Goal: Check status: Check status

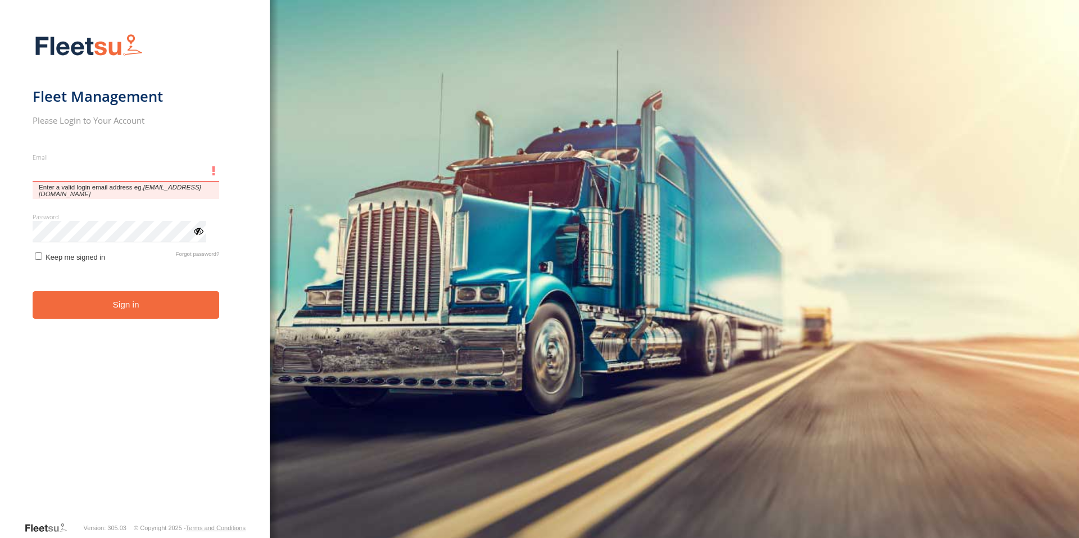
type input "**********"
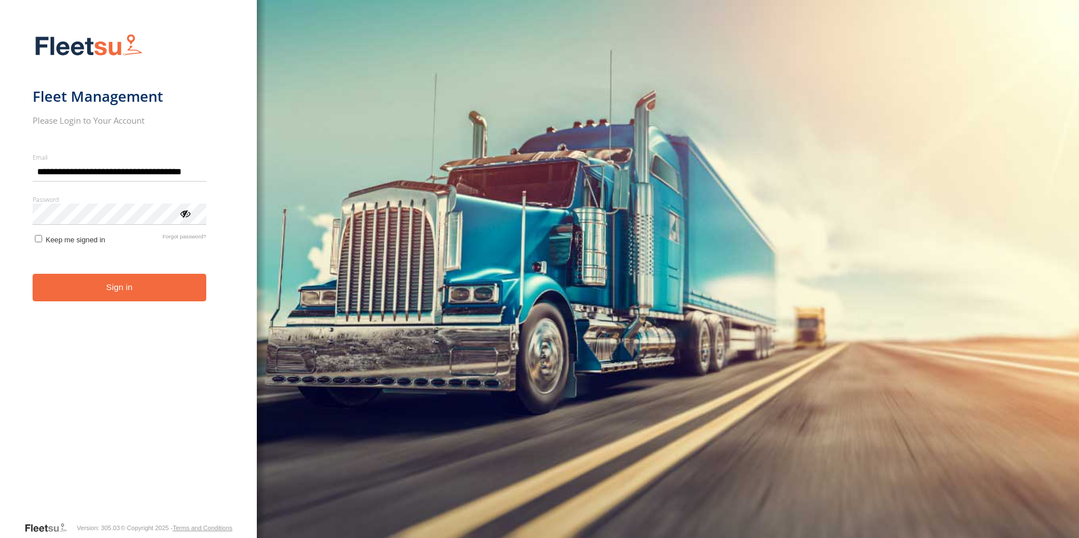
click at [128, 302] on form "**********" at bounding box center [129, 274] width 192 height 494
click at [97, 283] on button "Sign in" at bounding box center [120, 288] width 174 height 28
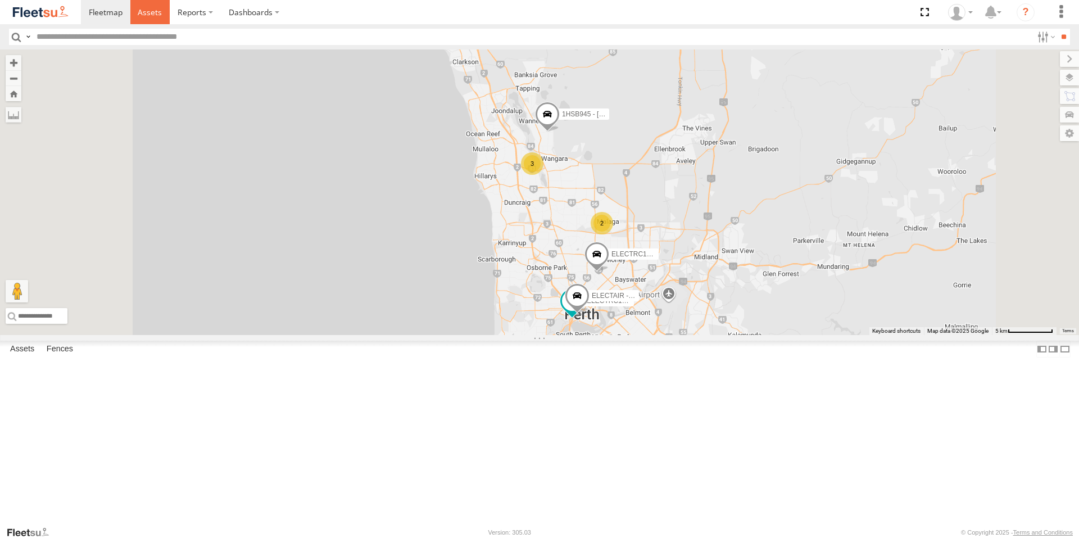
click at [150, 6] on link at bounding box center [150, 12] width 40 height 24
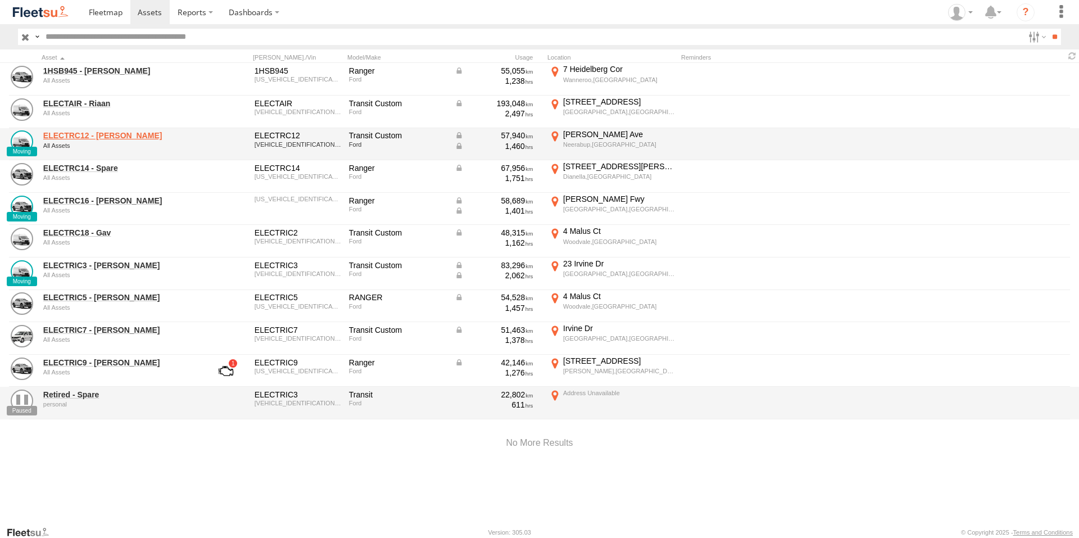
click at [96, 134] on link "ELECTRC12 - Harry" at bounding box center [120, 135] width 154 height 10
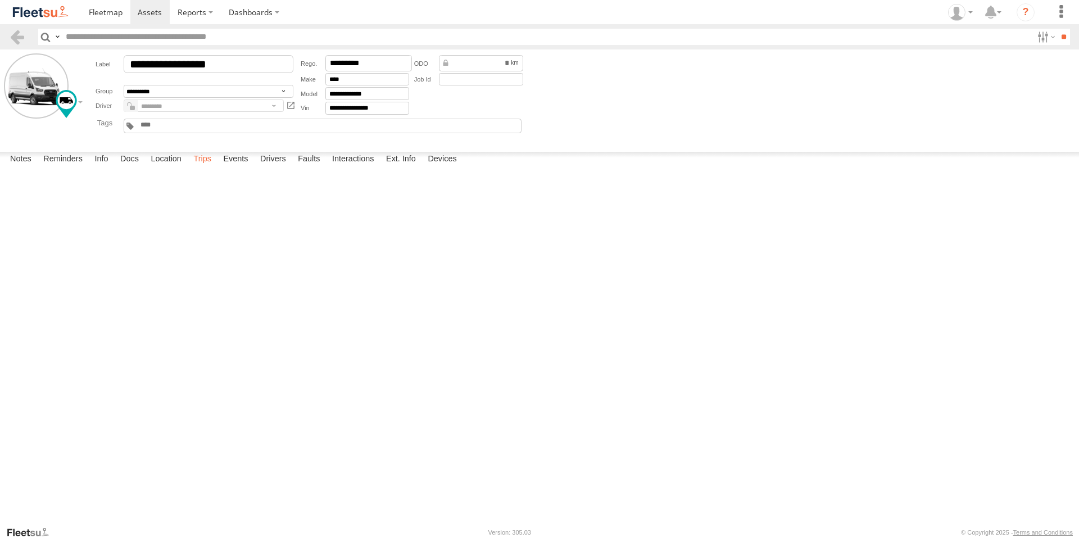
click at [198, 167] on label "Trips" at bounding box center [202, 160] width 29 height 16
click at [0, 0] on div "340 Victoria Rd" at bounding box center [0, 0] width 0 height 0
drag, startPoint x: 548, startPoint y: 318, endPoint x: 664, endPoint y: 310, distance: 116.6
click at [0, 0] on div at bounding box center [0, 0] width 0 height 0
drag, startPoint x: 658, startPoint y: 350, endPoint x: 785, endPoint y: 447, distance: 159.9
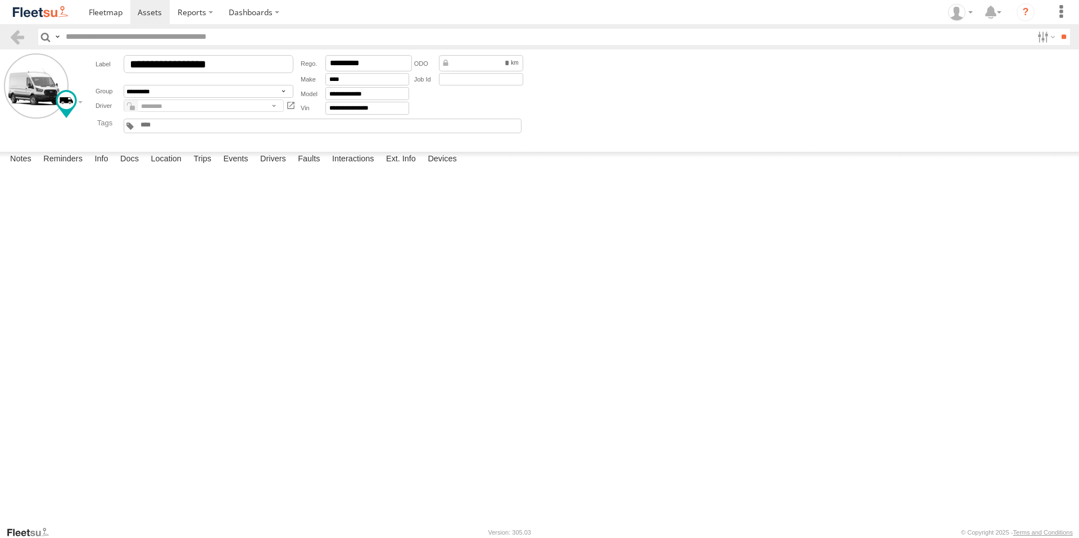
click at [0, 0] on div at bounding box center [0, 0] width 0 height 0
drag, startPoint x: 783, startPoint y: 419, endPoint x: 777, endPoint y: 384, distance: 34.7
click at [0, 0] on div at bounding box center [0, 0] width 0 height 0
click at [0, 0] on div "Location Details ×" at bounding box center [0, 0] width 0 height 0
click at [0, 0] on label "×" at bounding box center [0, 0] width 0 height 0
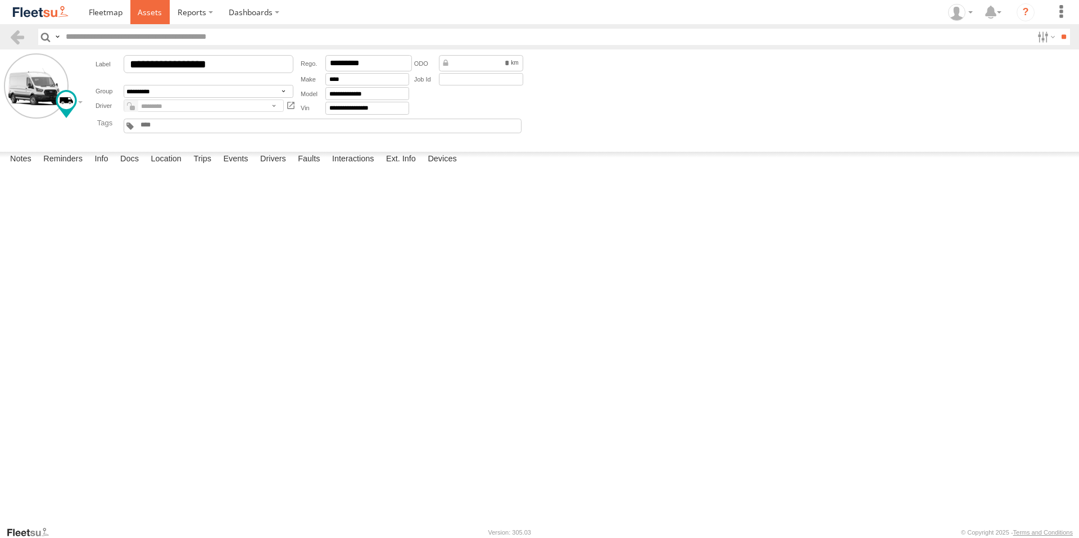
click at [147, 13] on span at bounding box center [150, 12] width 24 height 11
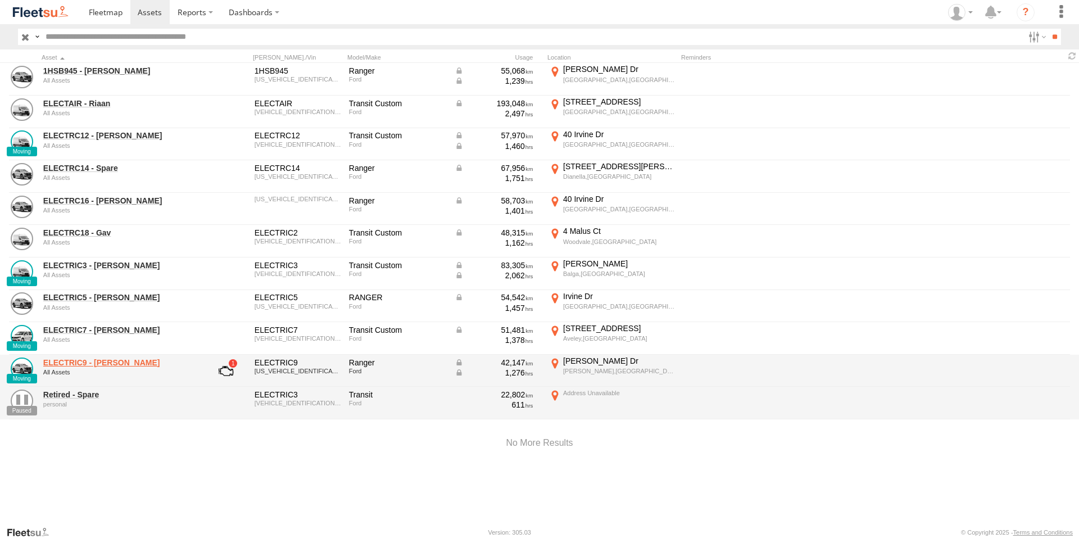
click at [94, 359] on link "ELECTRIC9 - Aaron" at bounding box center [120, 362] width 154 height 10
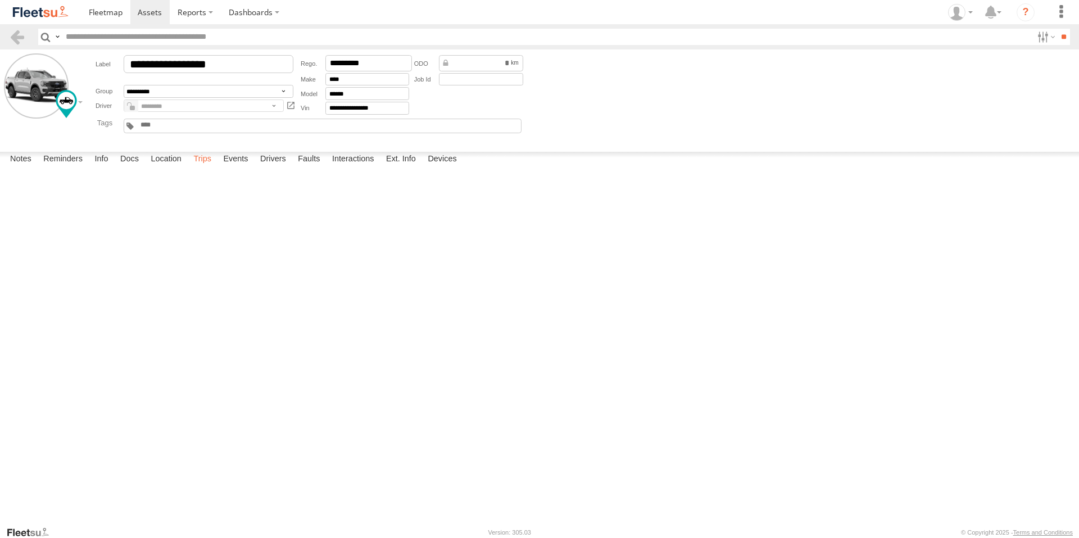
click at [203, 167] on label "Trips" at bounding box center [202, 160] width 29 height 16
click at [0, 0] on div "Hillarys,WA" at bounding box center [0, 0] width 0 height 0
click at [0, 0] on label "×" at bounding box center [0, 0] width 0 height 0
click at [161, 9] on span at bounding box center [150, 12] width 24 height 11
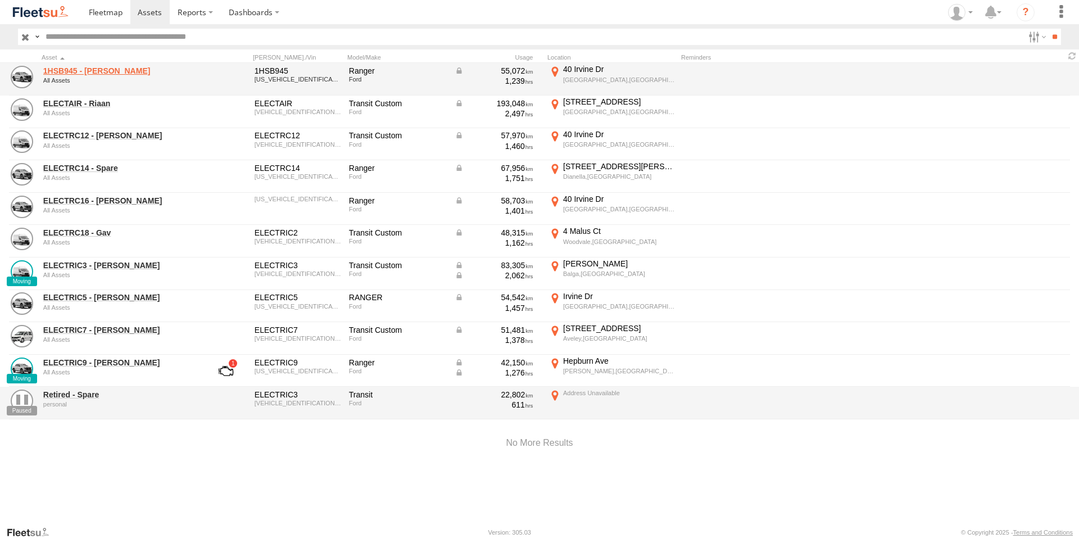
click at [81, 66] on link "1HSB945 - [PERSON_NAME]" at bounding box center [120, 71] width 154 height 10
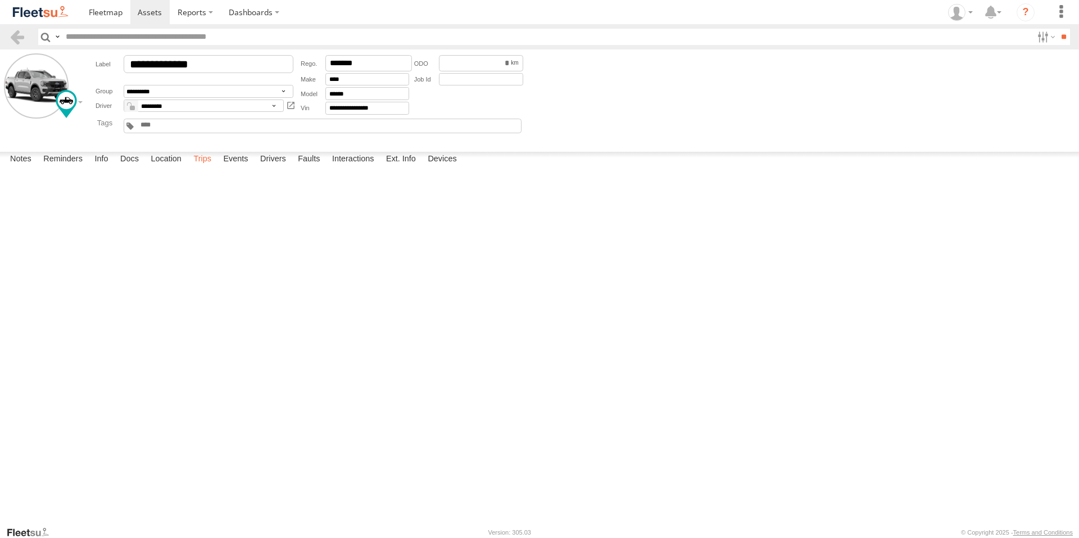
click at [200, 167] on label "Trips" at bounding box center [202, 160] width 29 height 16
click at [153, 11] on span at bounding box center [150, 12] width 24 height 11
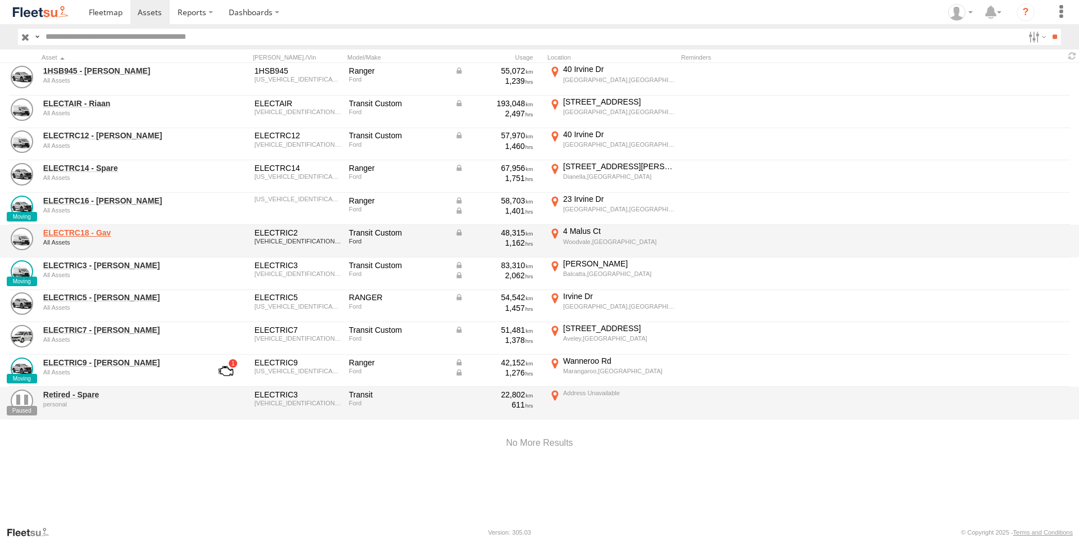
click at [98, 235] on link "ELECTRC18 - Gav" at bounding box center [120, 233] width 154 height 10
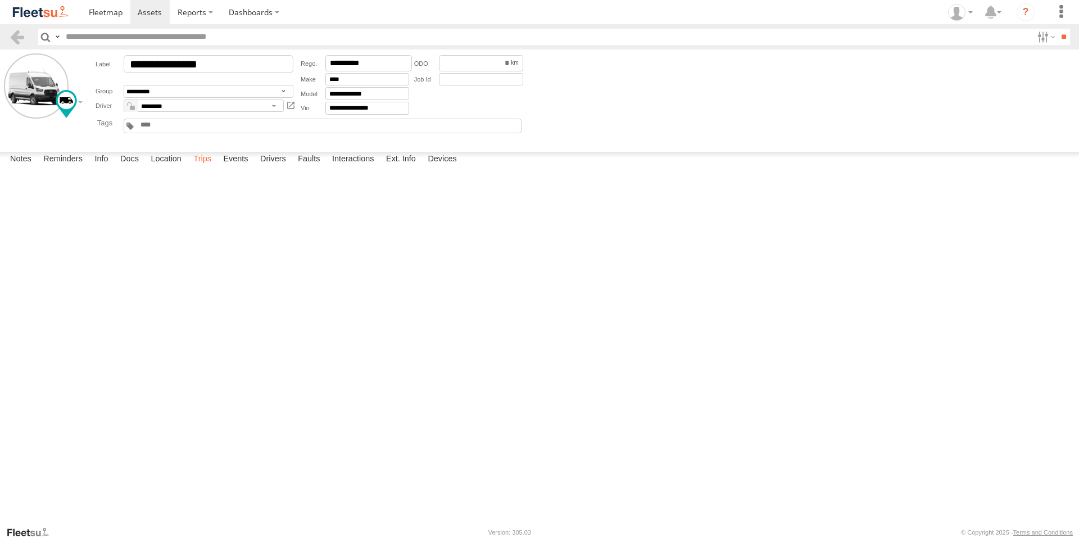
click at [206, 167] on label "Trips" at bounding box center [202, 160] width 29 height 16
click at [144, 19] on link at bounding box center [150, 12] width 40 height 24
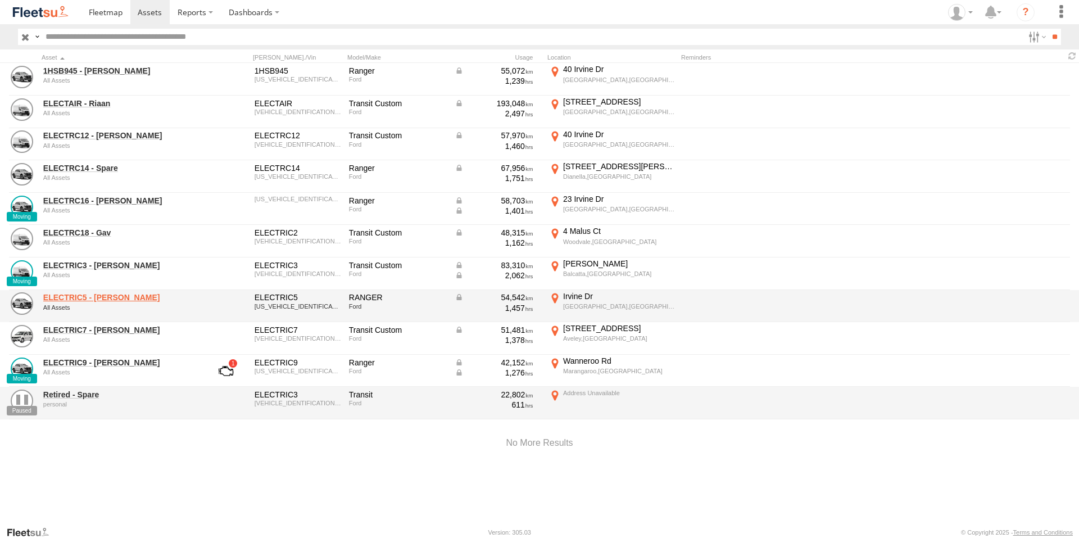
click at [106, 296] on link "ELECTRIC5 - [PERSON_NAME]" at bounding box center [120, 297] width 154 height 10
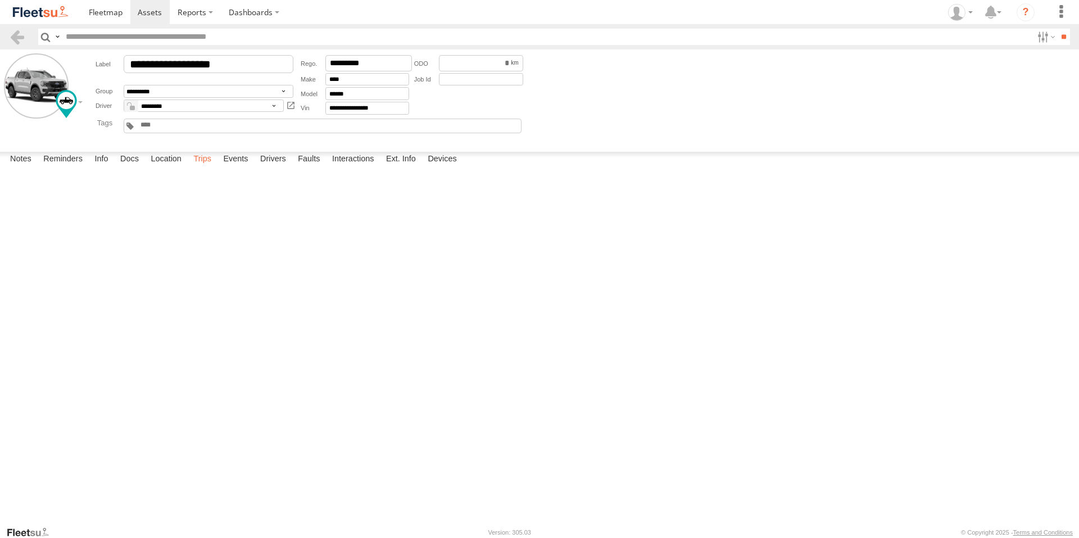
click at [196, 167] on label "Trips" at bounding box center [202, 160] width 29 height 16
click at [152, 3] on link at bounding box center [150, 12] width 40 height 24
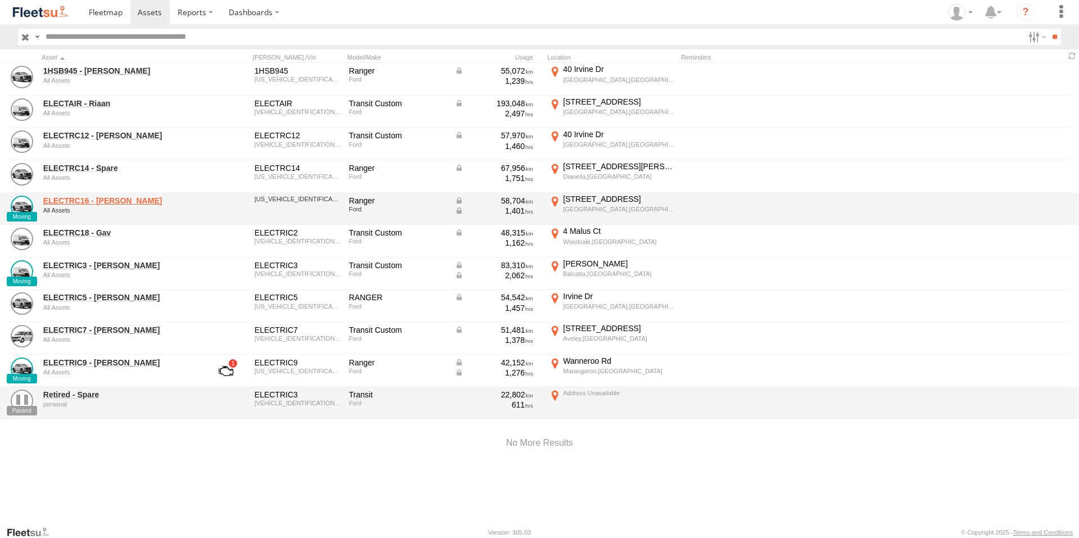
click at [103, 196] on link "ELECTRC16 - Johnny" at bounding box center [120, 201] width 154 height 10
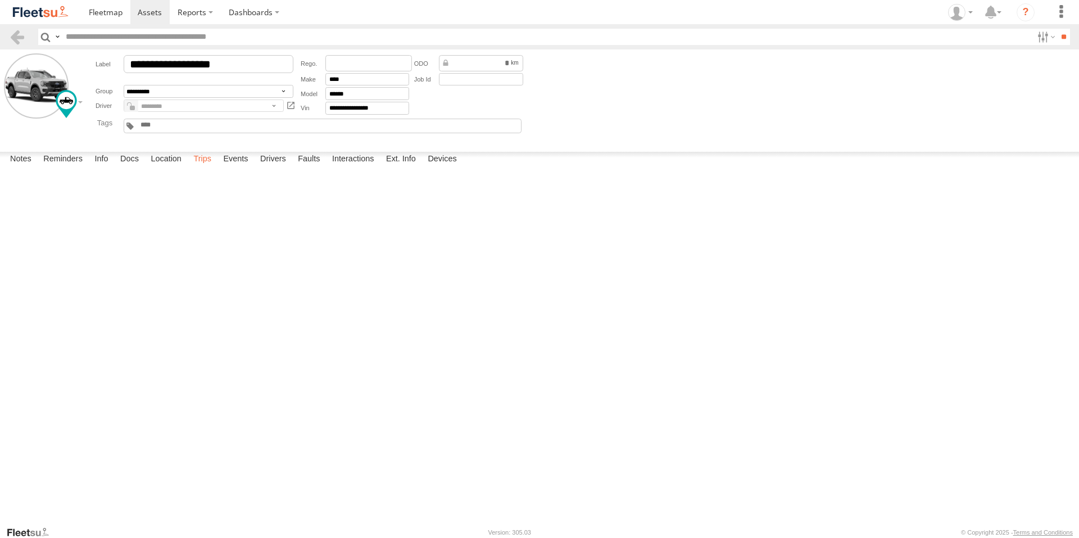
click at [205, 167] on label "Trips" at bounding box center [202, 160] width 29 height 16
click at [156, 15] on span at bounding box center [150, 12] width 24 height 11
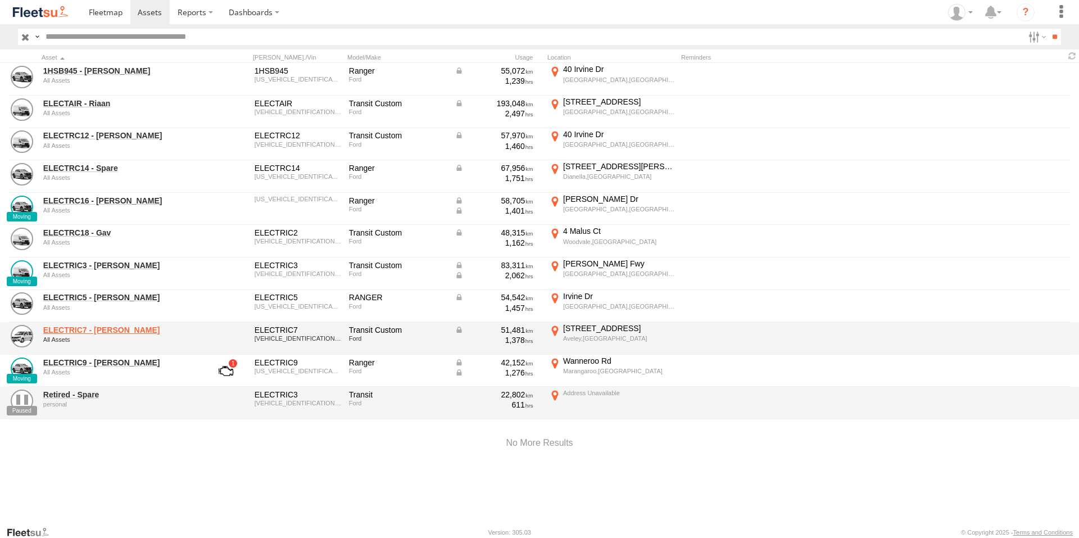
click at [95, 327] on link "ELECTRIC7 - John" at bounding box center [120, 330] width 154 height 10
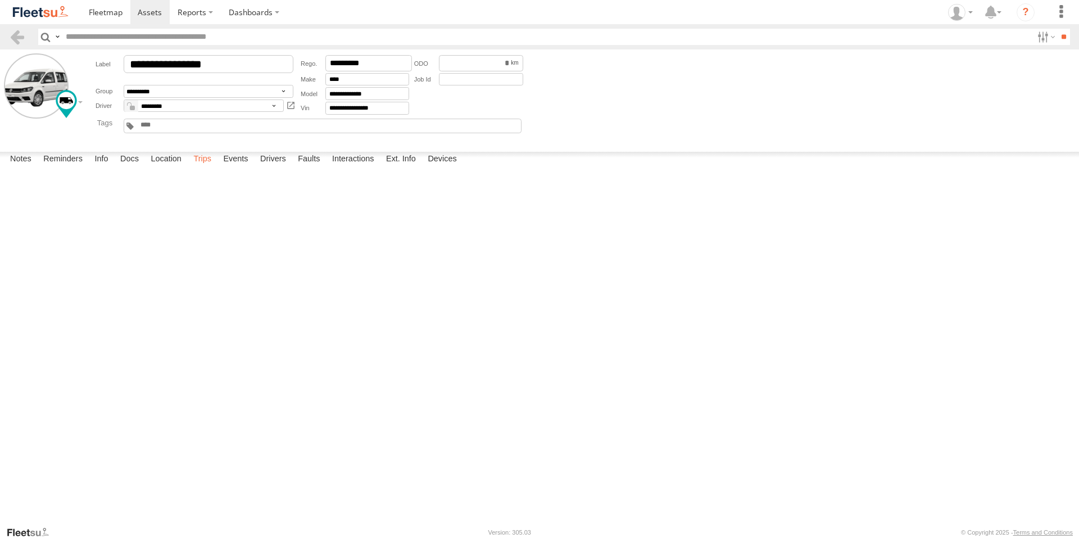
click at [210, 167] on label "Trips" at bounding box center [202, 160] width 29 height 16
click at [152, 11] on span at bounding box center [150, 12] width 24 height 11
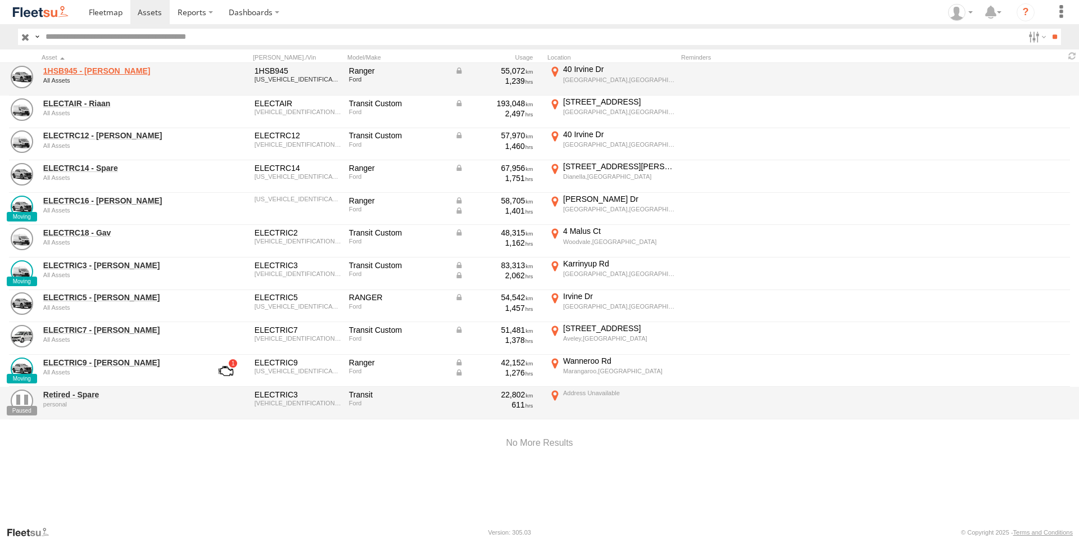
click at [78, 73] on link "1HSB945 - Ben" at bounding box center [120, 71] width 154 height 10
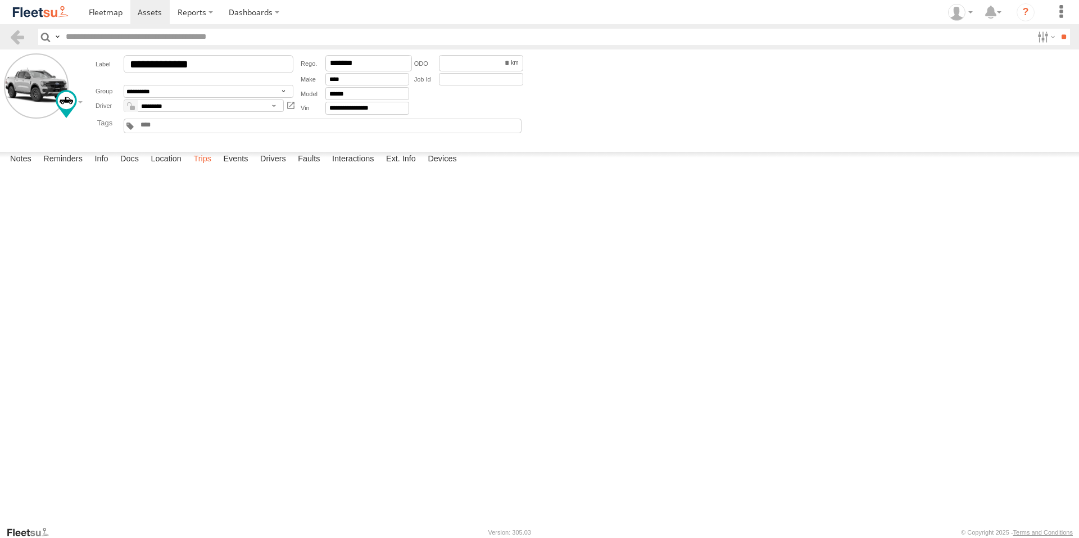
click at [201, 167] on label "Trips" at bounding box center [202, 160] width 29 height 16
click at [146, 9] on span at bounding box center [150, 12] width 24 height 11
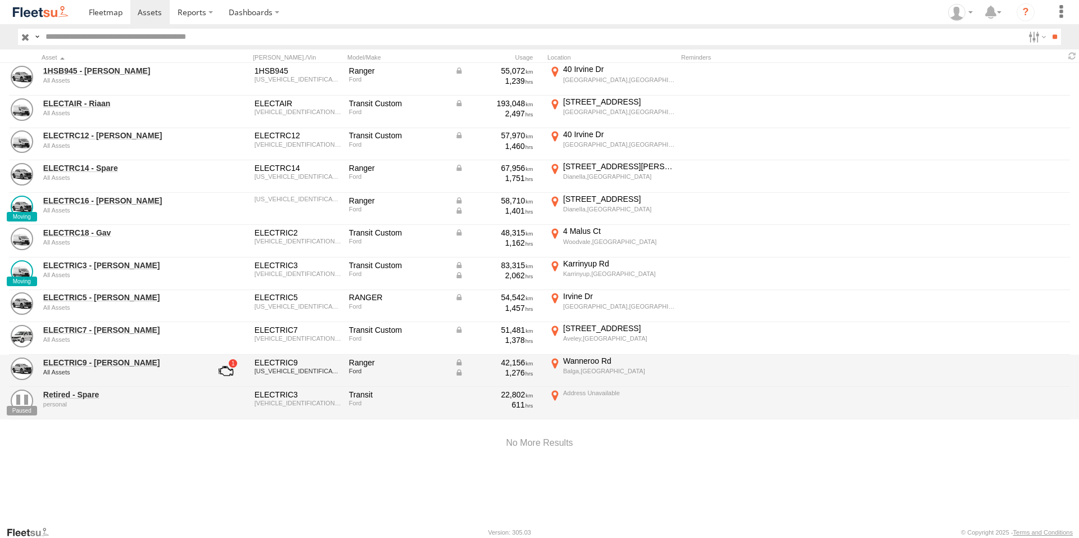
click at [75, 356] on div "ELECTRIC9 - [PERSON_NAME] All Assets" at bounding box center [120, 371] width 157 height 30
click at [76, 359] on link "ELECTRIC9 - Aaron" at bounding box center [120, 362] width 154 height 10
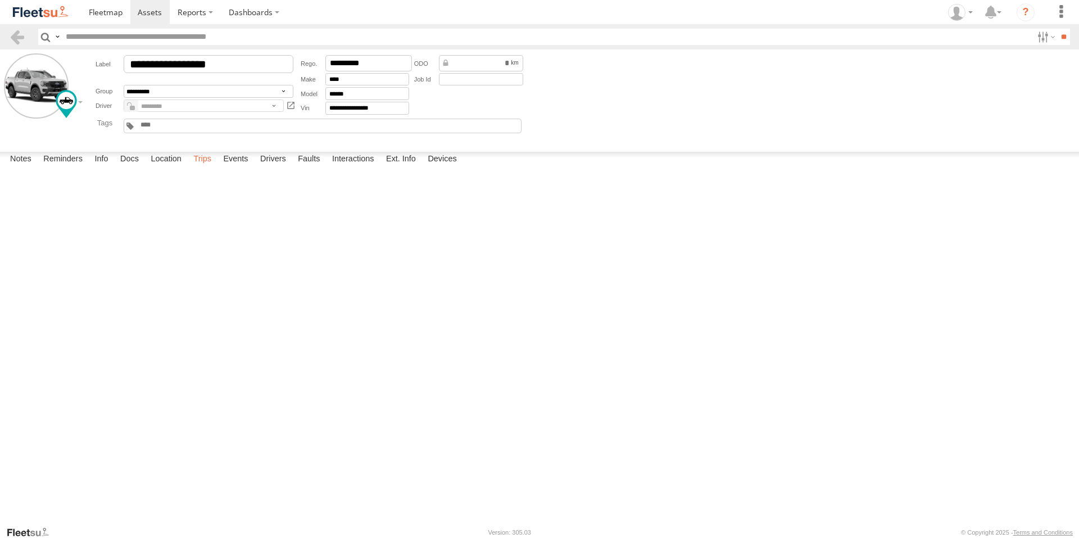
click at [201, 167] on label "Trips" at bounding box center [202, 160] width 29 height 16
click at [154, 4] on link at bounding box center [150, 12] width 40 height 24
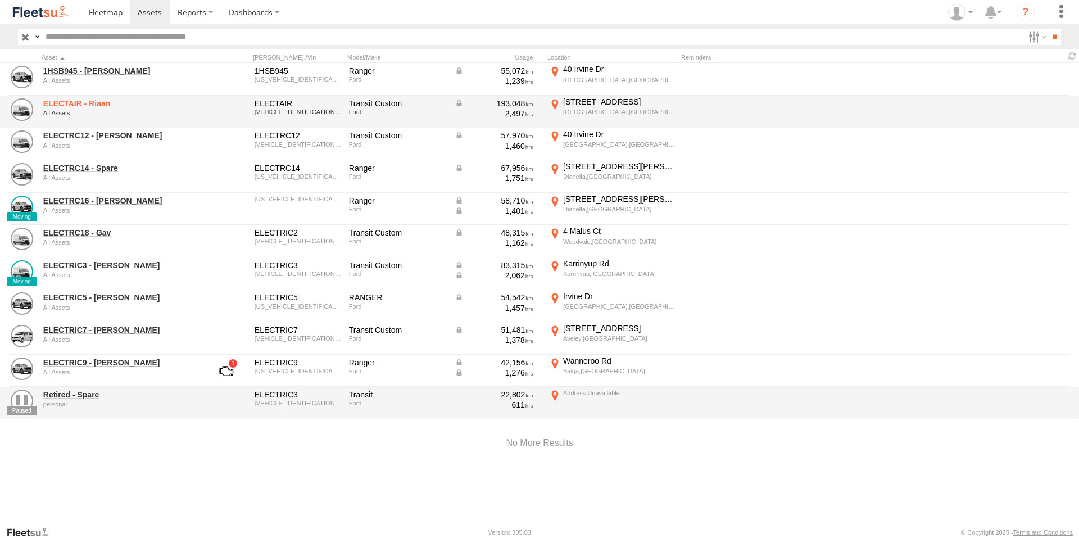
click at [97, 107] on link "ELECTAIR - Riaan" at bounding box center [120, 103] width 154 height 10
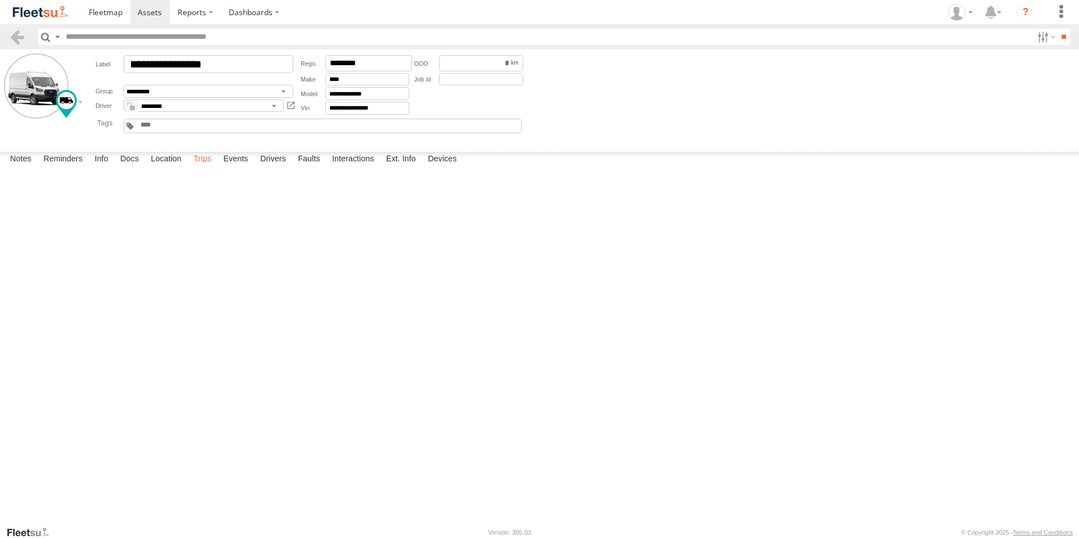
click at [202, 167] on label "Trips" at bounding box center [202, 160] width 29 height 16
click at [146, 8] on span at bounding box center [150, 12] width 24 height 11
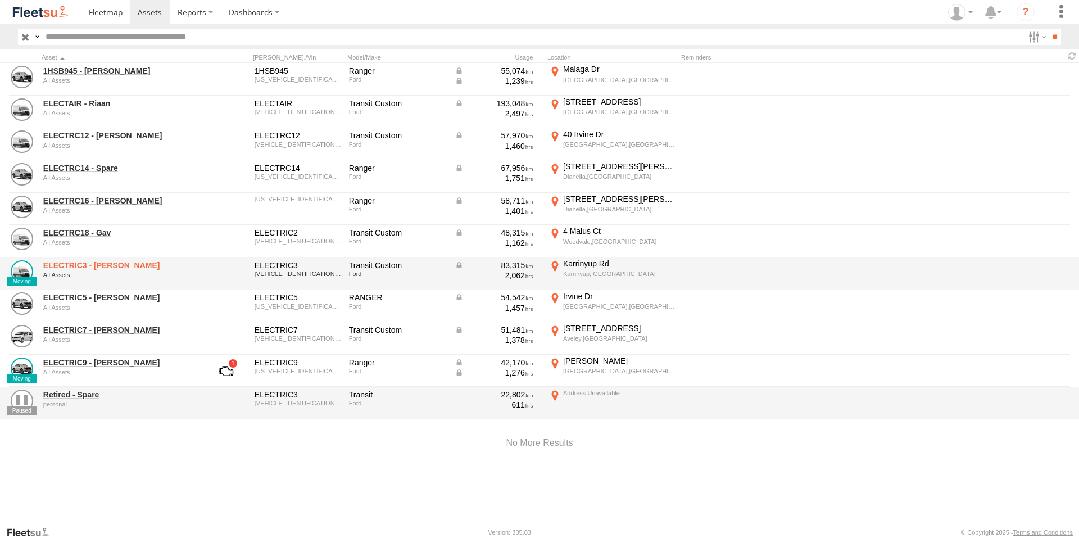
click at [97, 264] on link "ELECTRIC3 - [PERSON_NAME]" at bounding box center [120, 265] width 154 height 10
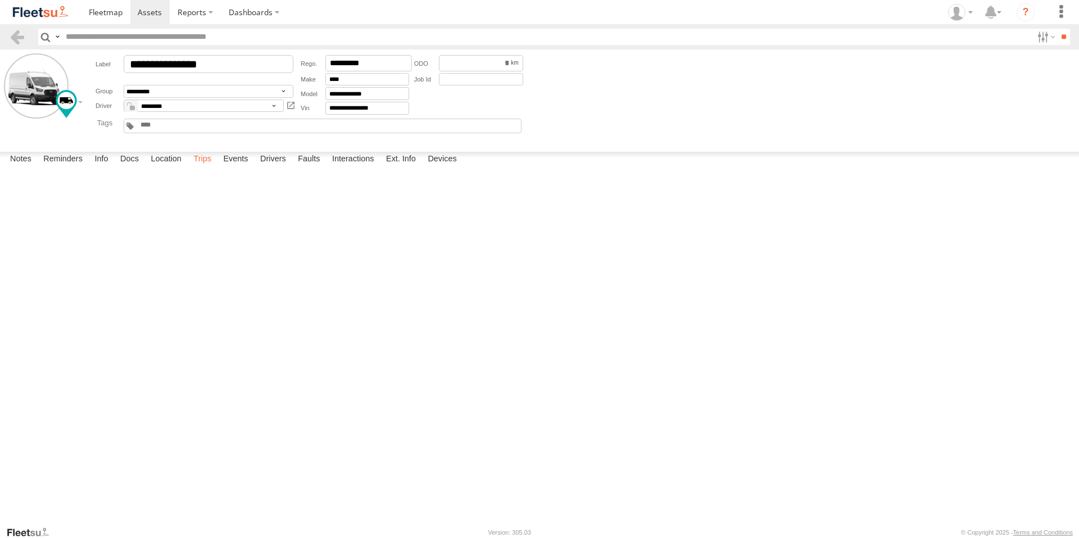
click at [209, 167] on label "Trips" at bounding box center [202, 160] width 29 height 16
click at [148, 13] on span at bounding box center [150, 12] width 24 height 11
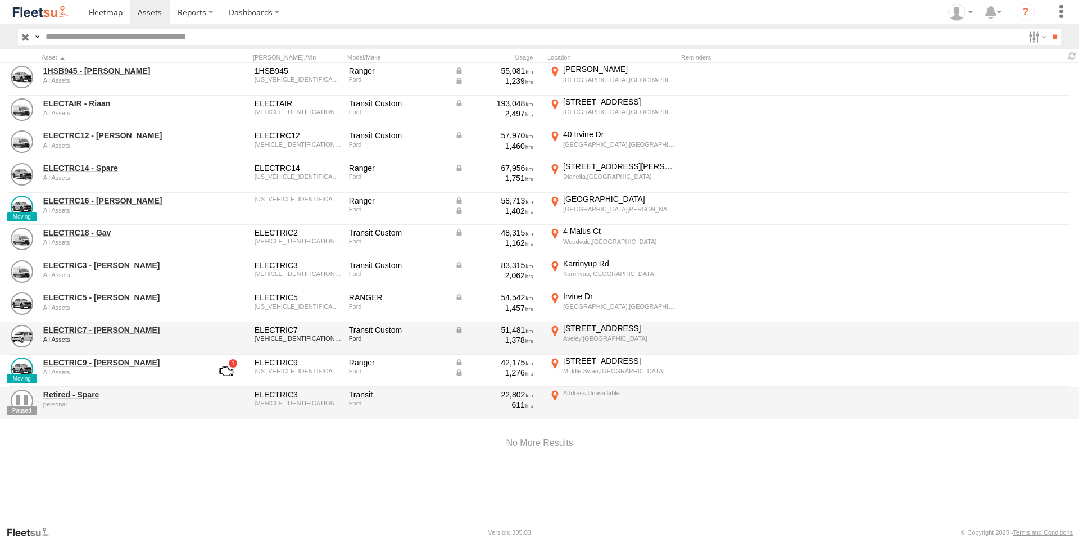
click at [99, 323] on div "ELECTRIC7 - John All Assets ELECTRIC7 WF0YXXTTGYKU87957 Transit Custom Ford 51,…" at bounding box center [539, 338] width 1079 height 33
click at [99, 328] on link "ELECTRIC7 - John" at bounding box center [120, 330] width 154 height 10
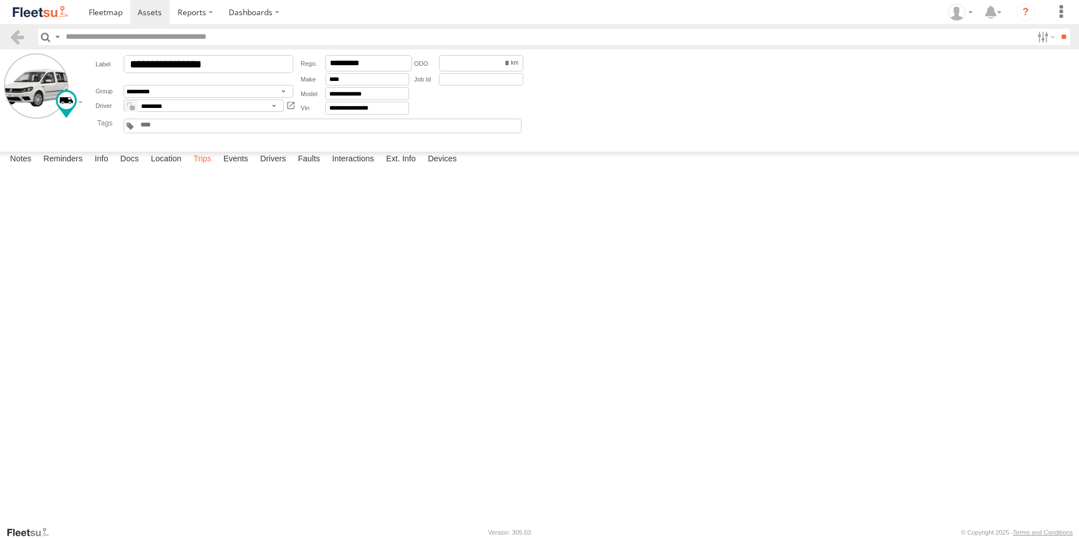
click at [201, 167] on label "Trips" at bounding box center [202, 160] width 29 height 16
click at [0, 0] on div "8 Oak St" at bounding box center [0, 0] width 0 height 0
click at [0, 0] on label "×" at bounding box center [0, 0] width 0 height 0
click at [146, 10] on span at bounding box center [150, 12] width 24 height 11
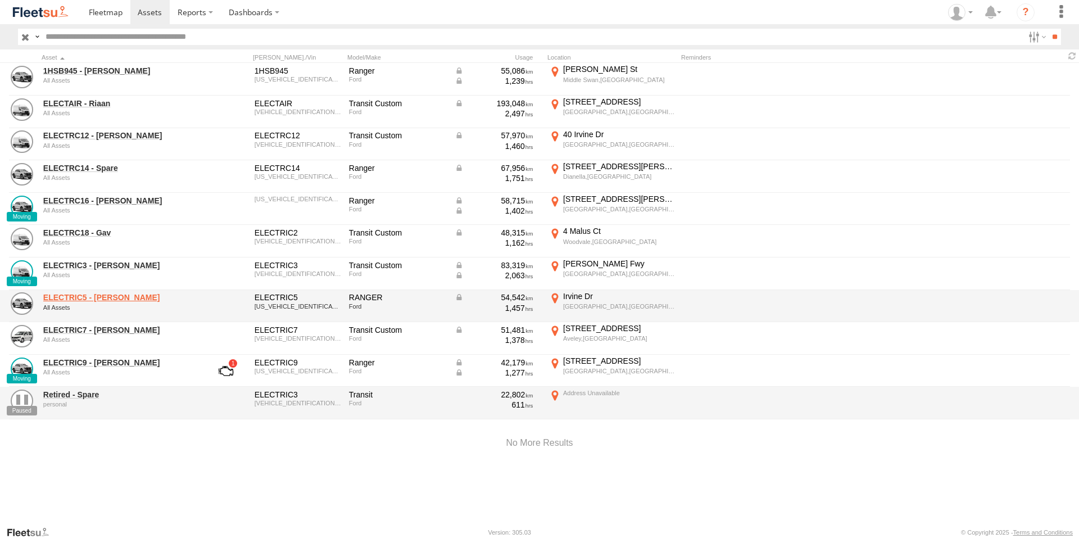
click at [95, 294] on link "ELECTRIC5 - [PERSON_NAME]" at bounding box center [120, 297] width 154 height 10
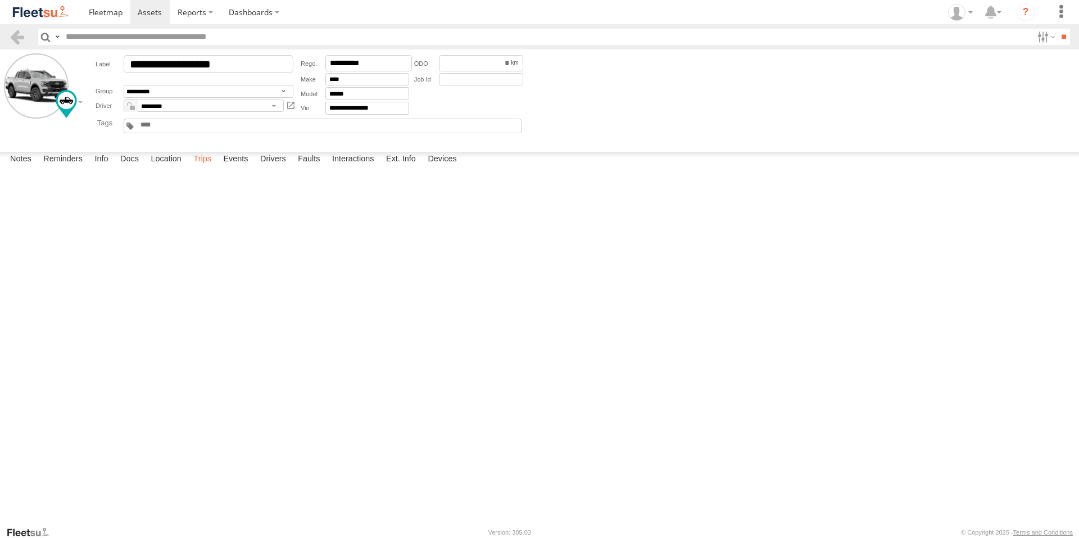
click at [205, 167] on label "Trips" at bounding box center [202, 160] width 29 height 16
click at [143, 15] on span at bounding box center [150, 12] width 24 height 11
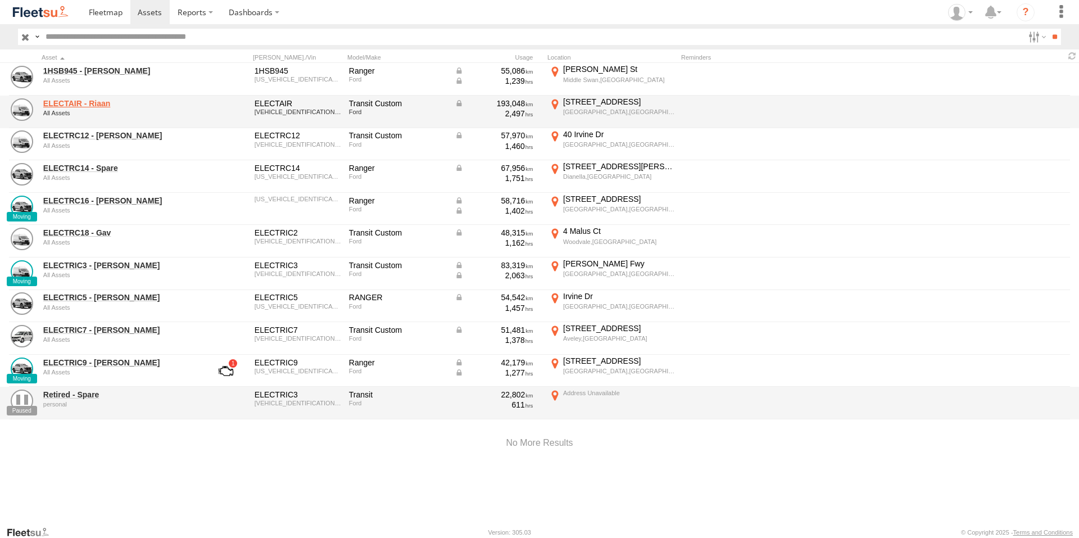
click at [71, 99] on link "ELECTAIR - Riaan" at bounding box center [120, 103] width 154 height 10
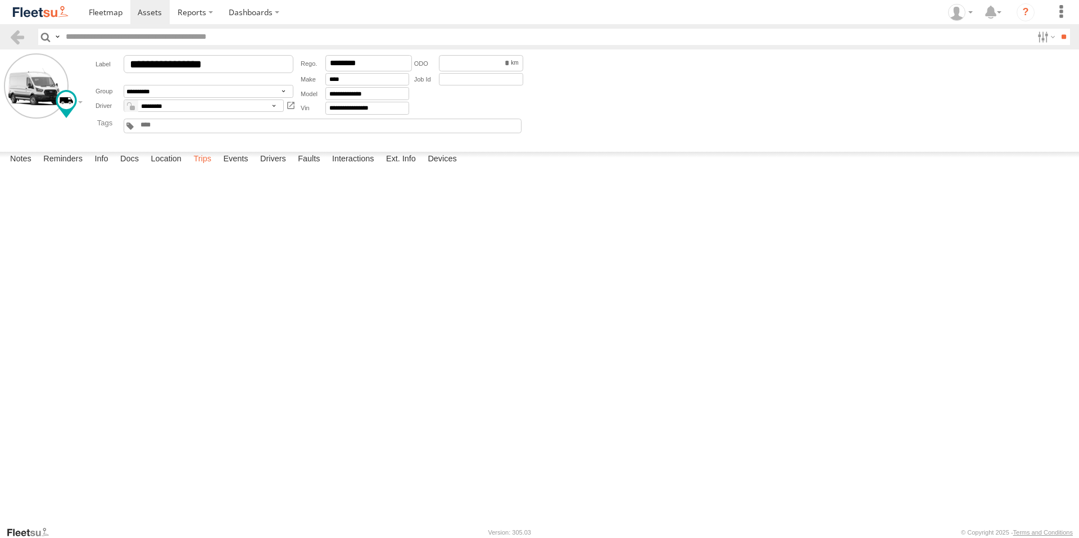
click at [200, 167] on label "Trips" at bounding box center [202, 160] width 29 height 16
click at [0, 0] on div "12-24 Westralia Gdns" at bounding box center [0, 0] width 0 height 0
click at [0, 0] on div "Location Details ×" at bounding box center [0, 0] width 0 height 0
click at [0, 0] on div "Location Details" at bounding box center [0, 0] width 0 height 0
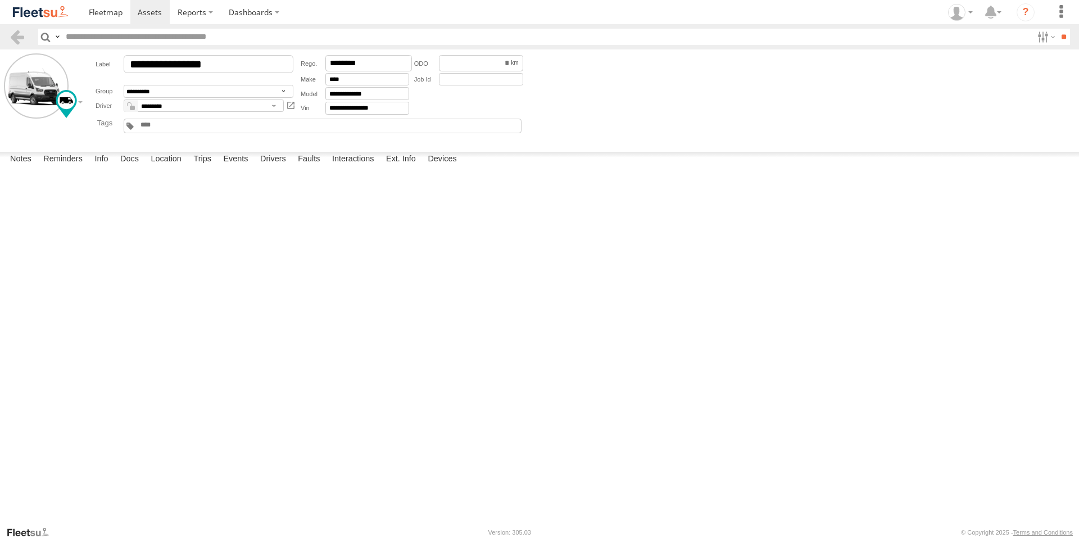
click at [0, 0] on label "×" at bounding box center [0, 0] width 0 height 0
click at [0, 0] on div "12-24 Westralia Gdns" at bounding box center [0, 0] width 0 height 0
click at [0, 0] on label "×" at bounding box center [0, 0] width 0 height 0
click at [0, 0] on div "2 Cromer Grv" at bounding box center [0, 0] width 0 height 0
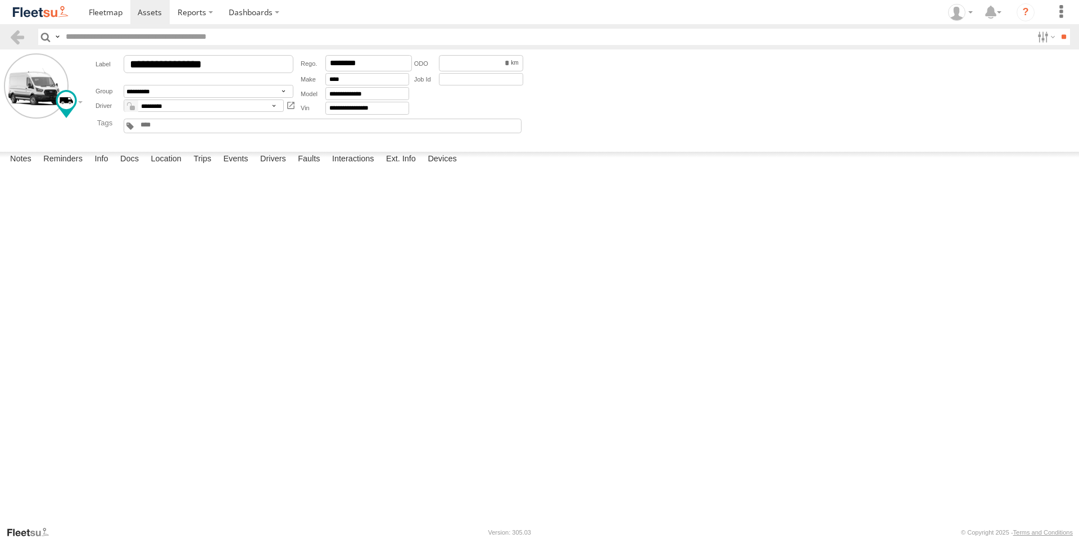
click at [0, 0] on div "Location Details" at bounding box center [0, 0] width 0 height 0
click at [0, 0] on label "×" at bounding box center [0, 0] width 0 height 0
click at [148, 9] on span at bounding box center [150, 12] width 24 height 11
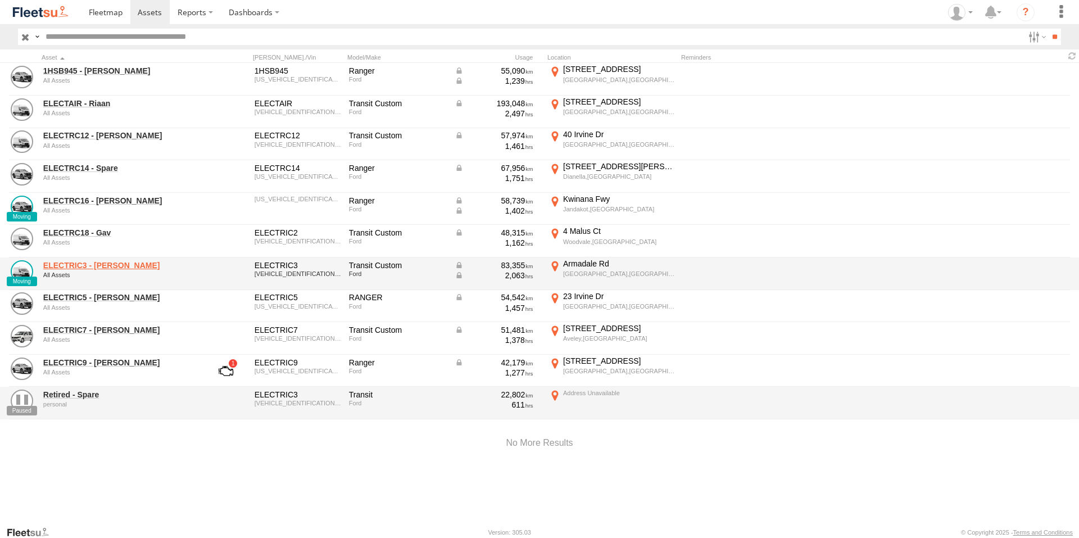
click at [105, 268] on link "ELECTRIC3 - [PERSON_NAME]" at bounding box center [120, 265] width 154 height 10
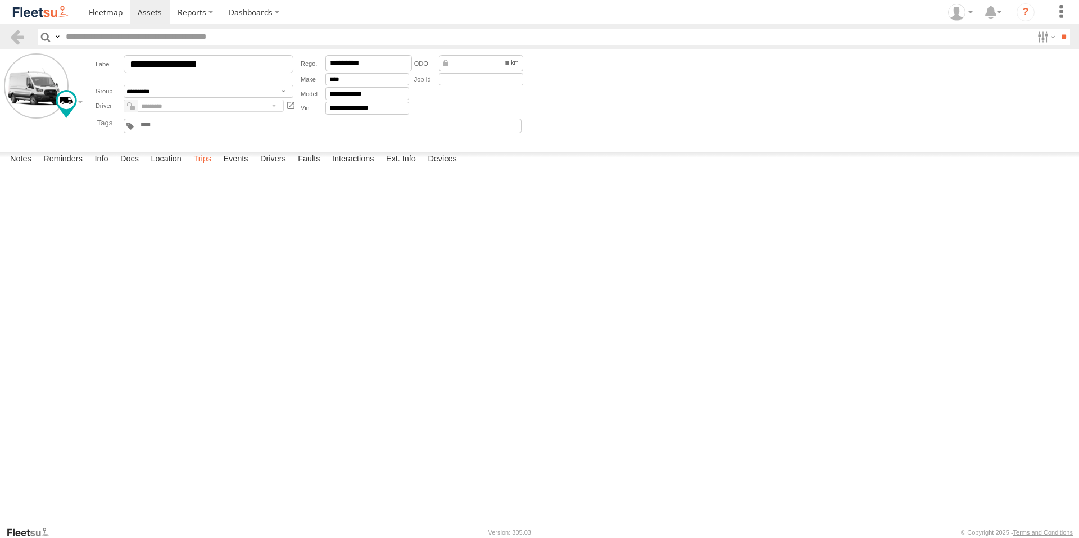
click at [203, 167] on label "Trips" at bounding box center [202, 160] width 29 height 16
